Goal: Contribute content: Contribute content

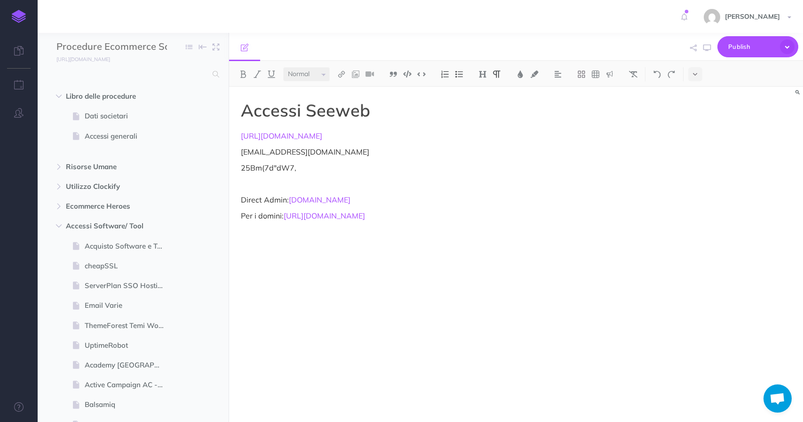
select select "null"
click at [120, 68] on input "text" at bounding box center [131, 74] width 151 height 17
type input "shopify"
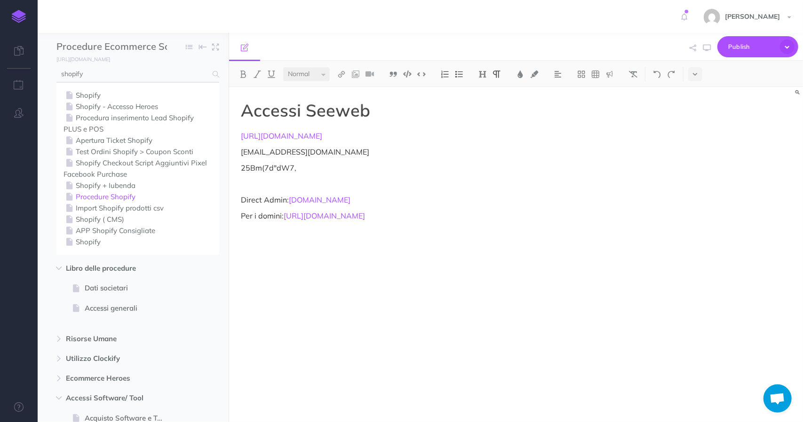
click at [114, 193] on link "Procedure Shopify" at bounding box center [137, 196] width 149 height 11
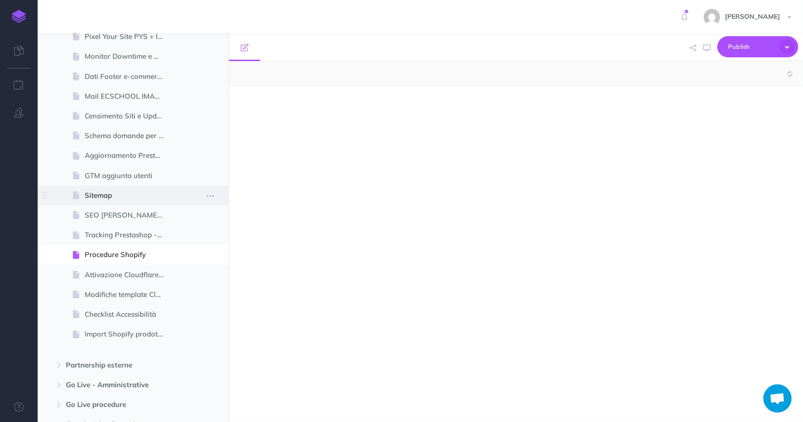
select select "null"
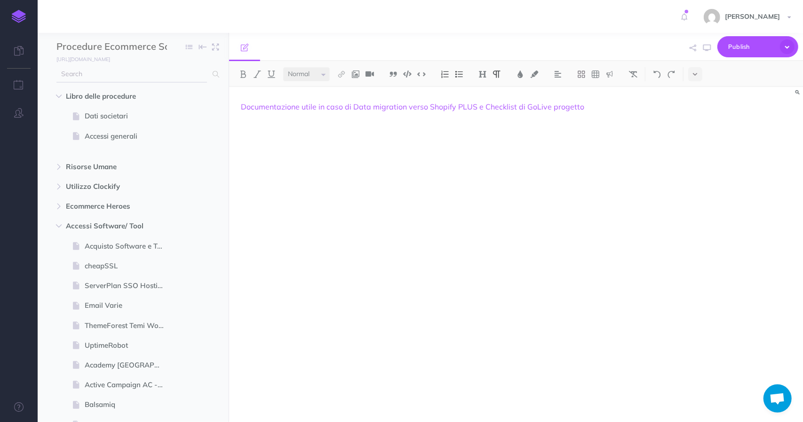
click at [128, 73] on input "text" at bounding box center [131, 74] width 151 height 17
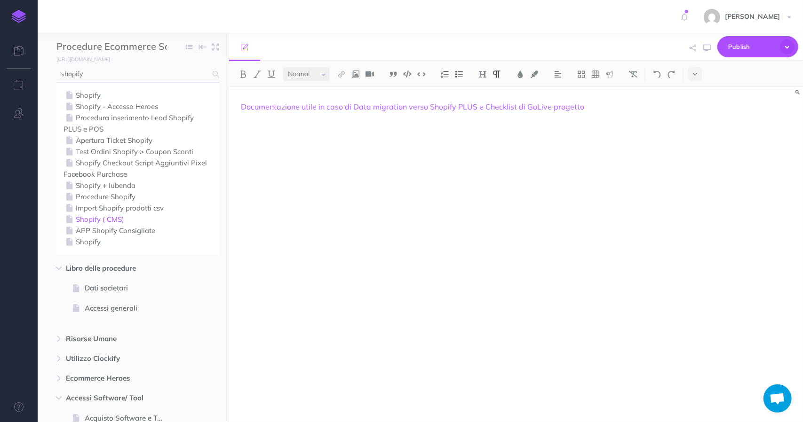
type input "shopify"
click at [108, 223] on link "Shopify ( CMS)" at bounding box center [137, 219] width 149 height 11
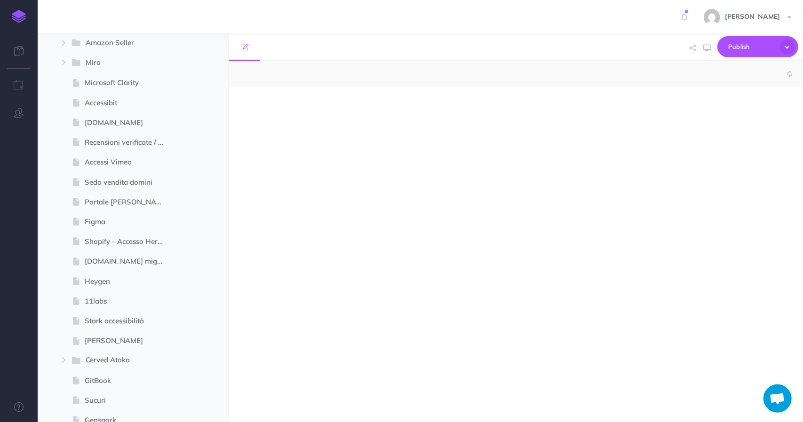
select select "null"
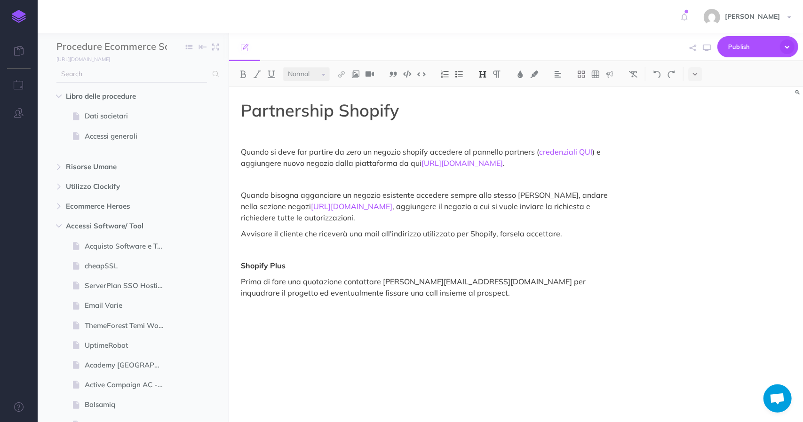
click at [170, 75] on input "text" at bounding box center [131, 74] width 151 height 17
click at [56, 228] on icon "button" at bounding box center [59, 226] width 6 height 6
click at [53, 291] on button "button" at bounding box center [58, 285] width 17 height 11
click at [194, 283] on icon "button" at bounding box center [196, 286] width 7 height 11
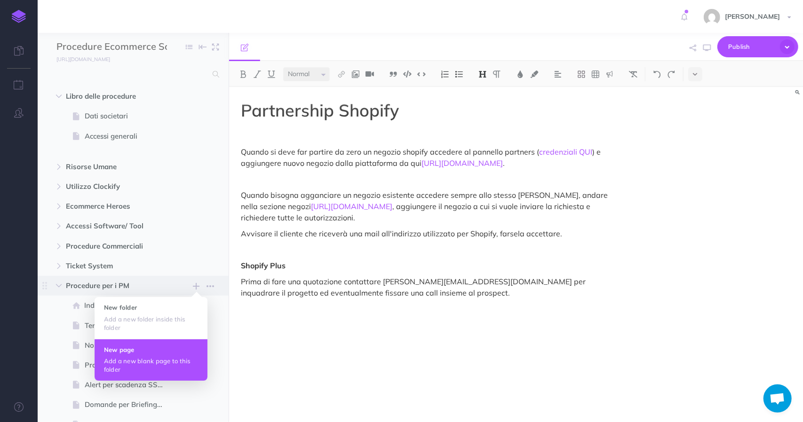
click at [134, 363] on p "Add a new blank page to this folder" at bounding box center [151, 365] width 94 height 17
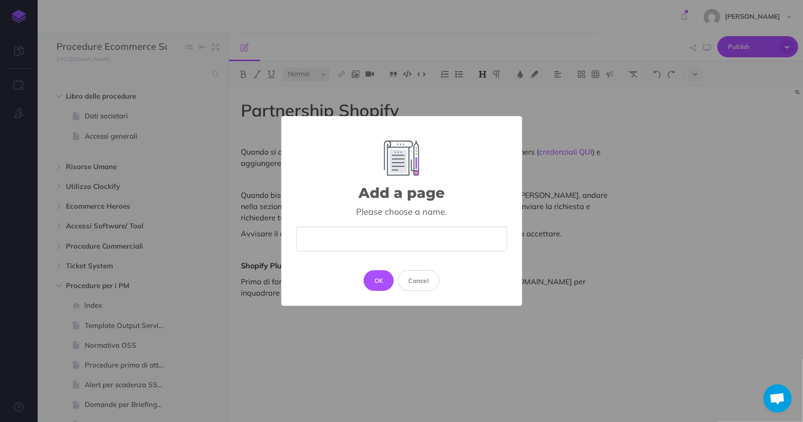
type input "S"
type input "C"
type input "A"
drag, startPoint x: 322, startPoint y: 22, endPoint x: 316, endPoint y: 30, distance: 10.1
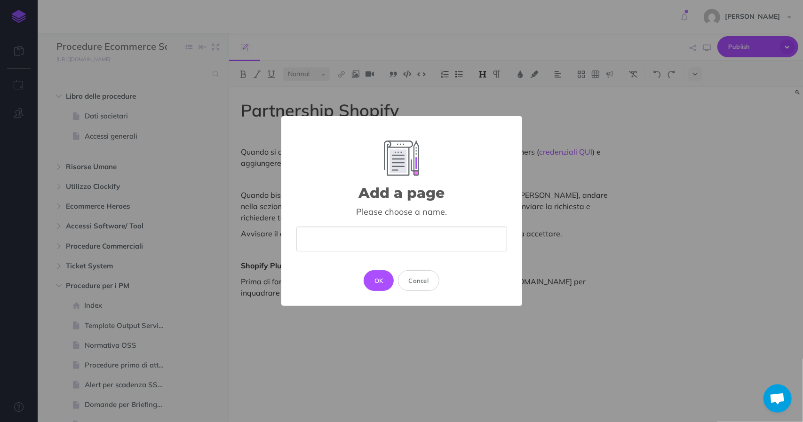
click at [322, 22] on div "Add a page × Please choose a name. OK Cancel" at bounding box center [401, 211] width 803 height 422
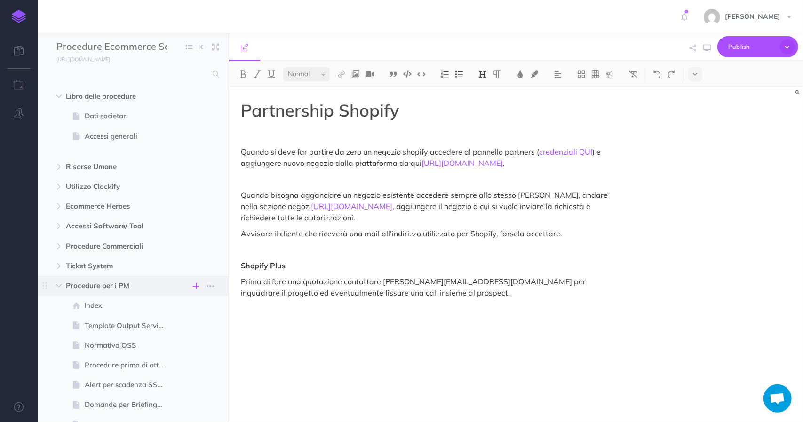
click at [196, 285] on icon "button" at bounding box center [196, 286] width 7 height 11
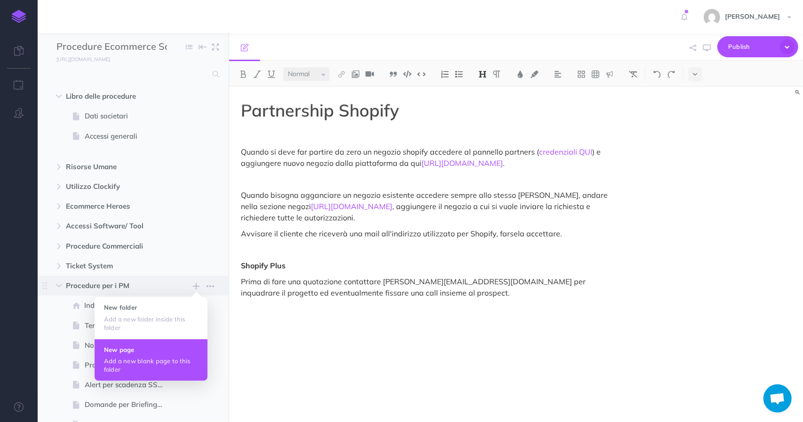
click at [140, 355] on button "New page Add a new blank page to this folder" at bounding box center [151, 360] width 113 height 42
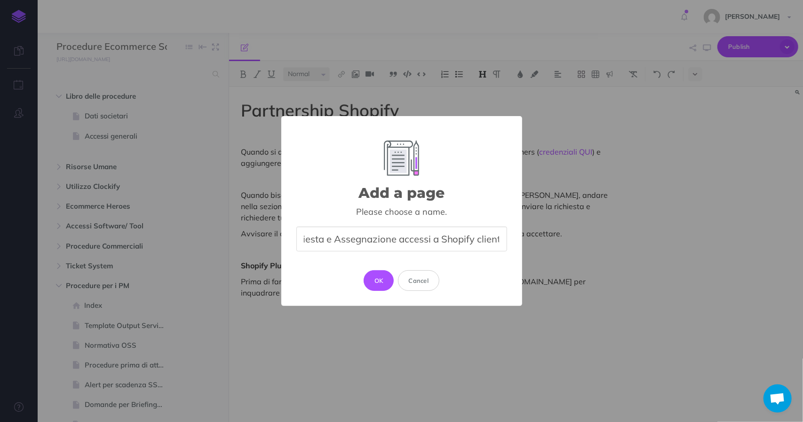
scroll to position [0, 23]
type input "Richiesta e Assegnazione accessi a Shopify clienti"
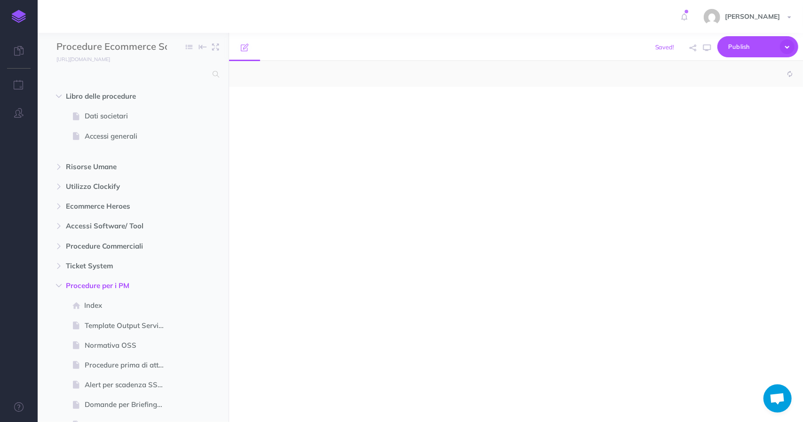
select select "null"
click at [313, 109] on p at bounding box center [430, 106] width 378 height 11
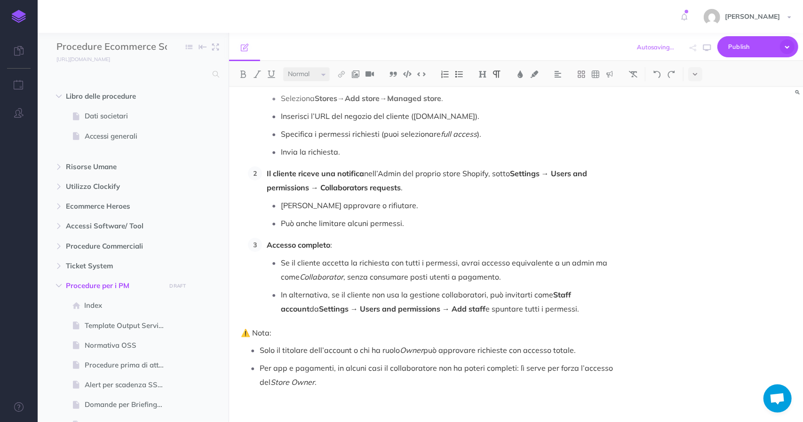
scroll to position [68, 0]
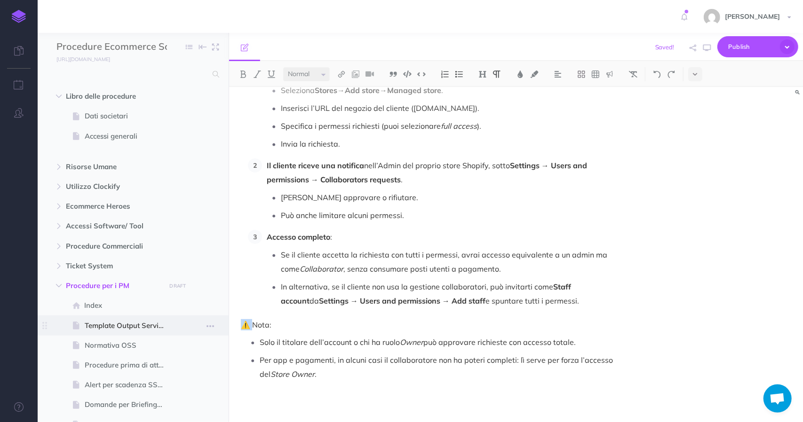
drag, startPoint x: 254, startPoint y: 323, endPoint x: 227, endPoint y: 319, distance: 27.5
click at [227, 319] on div "Procedure Ecommerce School Collapse all Expand all Expand to root folders [URL]…" at bounding box center [420, 227] width 765 height 389
click at [245, 325] on p "Nota:" at bounding box center [430, 324] width 378 height 11
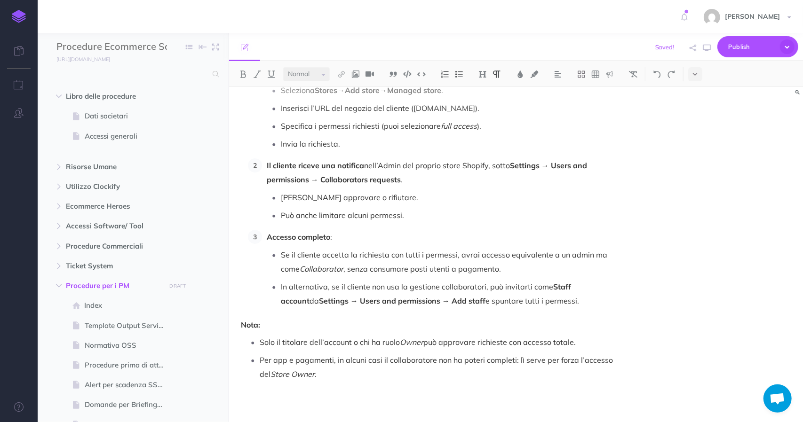
click at [407, 393] on p at bounding box center [430, 398] width 378 height 11
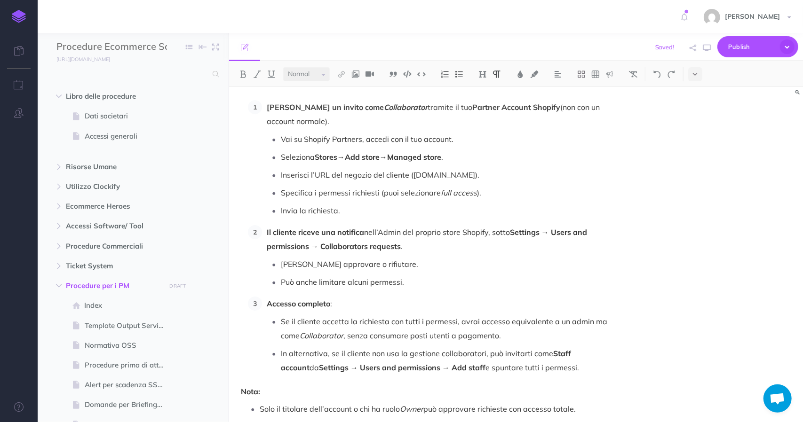
scroll to position [0, 0]
click at [253, 100] on div "[PERSON_NAME] un invito come Collaborator tramite il tuo Partner Account Shopif…" at bounding box center [430, 289] width 402 height 404
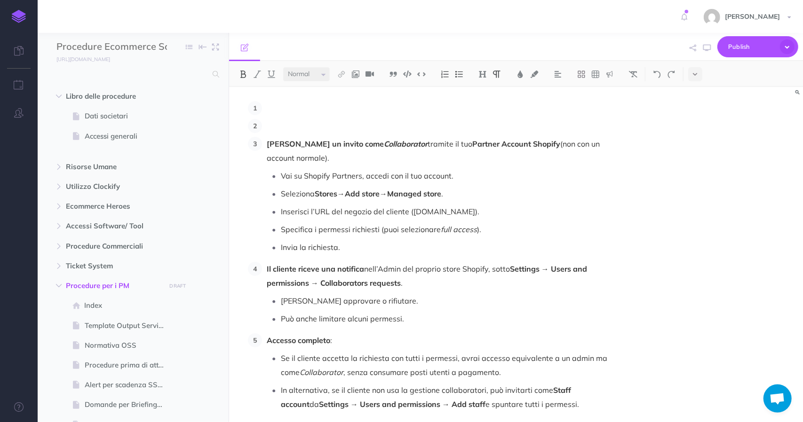
click at [265, 123] on li at bounding box center [440, 126] width 357 height 14
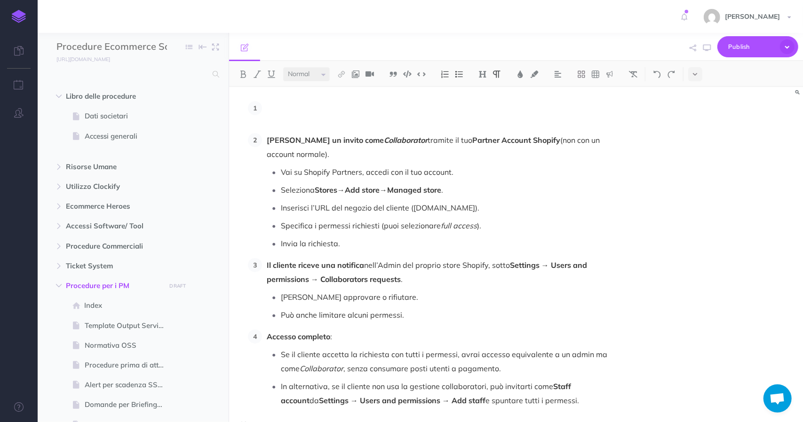
click at [265, 111] on li at bounding box center [440, 115] width 357 height 28
click at [258, 103] on p at bounding box center [430, 106] width 378 height 11
click at [262, 102] on p "Richiesta e Assegnazione accessi Shopify dei clienti" at bounding box center [430, 106] width 378 height 11
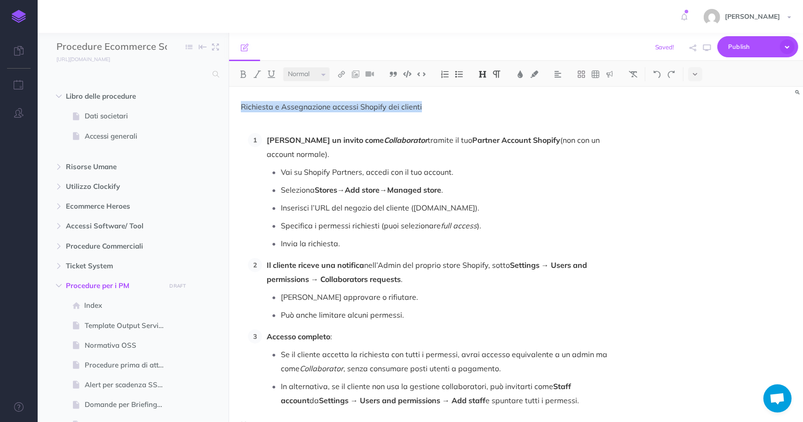
click at [478, 73] on button at bounding box center [482, 74] width 14 height 14
click at [486, 92] on button "H1" at bounding box center [482, 91] width 14 height 14
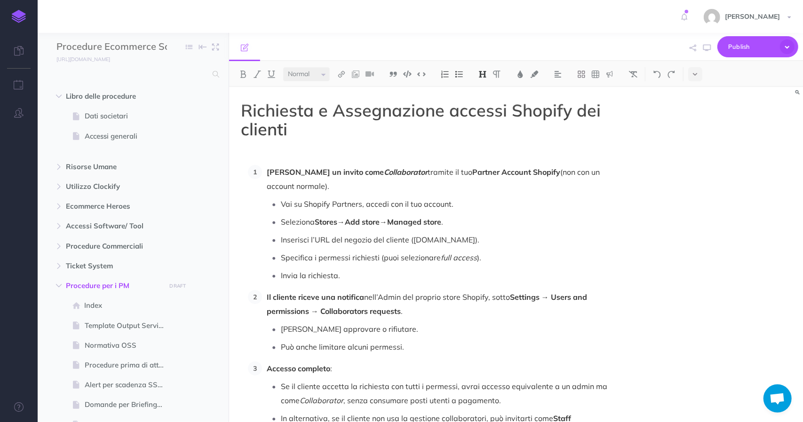
click at [681, 122] on div "Richiesta e Assegnazione accessi Shopify dei clienti [PERSON_NAME] un invito co…" at bounding box center [516, 254] width 574 height 335
click at [754, 51] on span "Publish" at bounding box center [751, 47] width 47 height 15
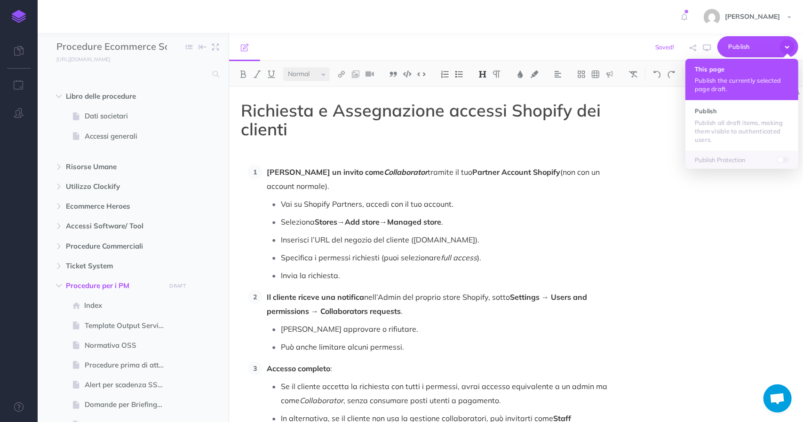
click at [720, 93] on button "This page Publish the currently selected page draft." at bounding box center [741, 79] width 113 height 41
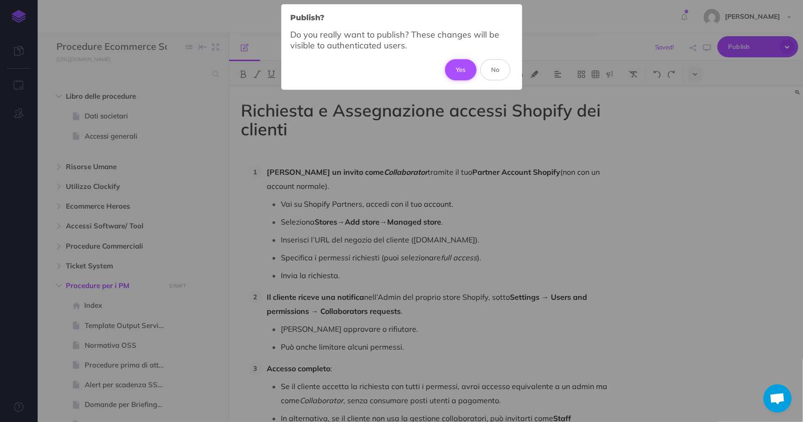
click at [469, 76] on button "Yes" at bounding box center [461, 69] width 32 height 21
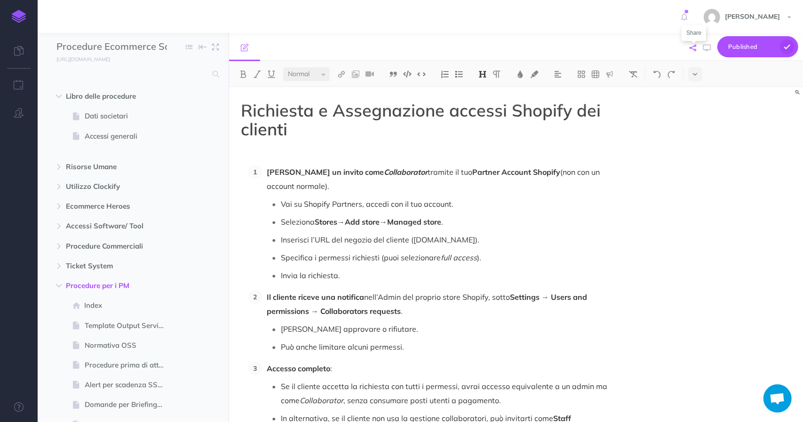
click at [694, 49] on icon "button" at bounding box center [693, 48] width 7 height 7
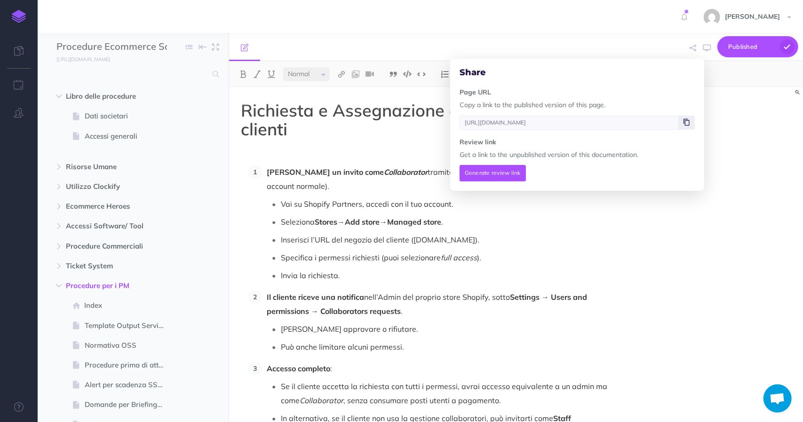
click at [687, 124] on icon at bounding box center [686, 122] width 6 height 6
click at [686, 122] on icon at bounding box center [686, 122] width 6 height 6
click at [738, 48] on span "Publish" at bounding box center [751, 47] width 47 height 15
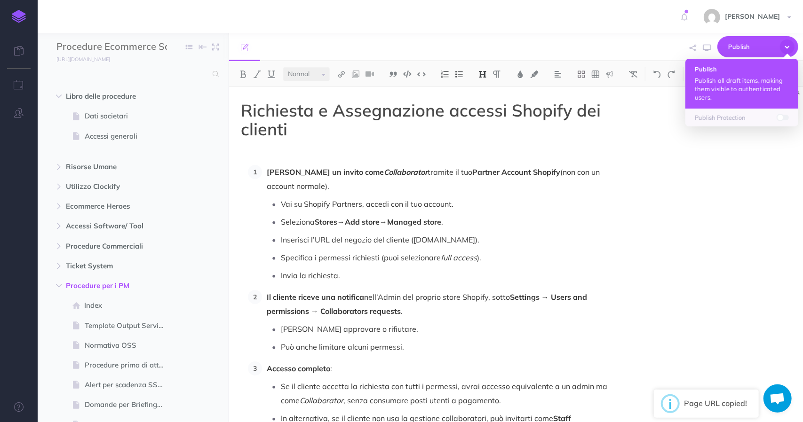
click at [725, 79] on p "Publish all draft items, making them visible to authenticated users." at bounding box center [742, 88] width 94 height 25
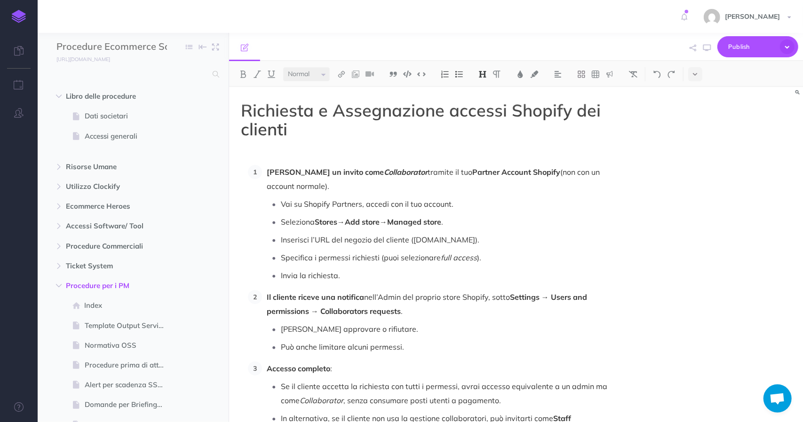
click at [676, 171] on div "Richiesta e Assegnazione accessi Shopify dei clienti [PERSON_NAME] un invito co…" at bounding box center [516, 254] width 574 height 335
